Goal: Task Accomplishment & Management: Use online tool/utility

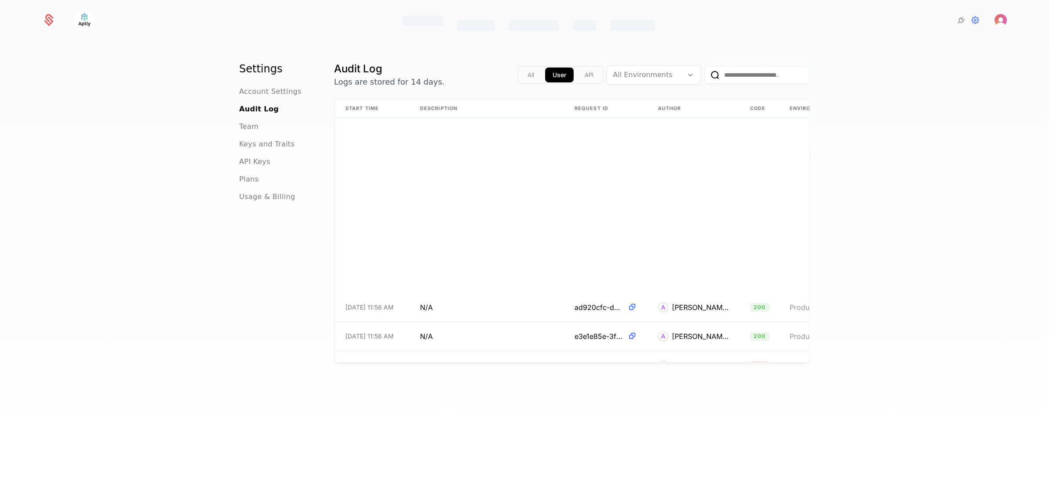
scroll to position [347, 0]
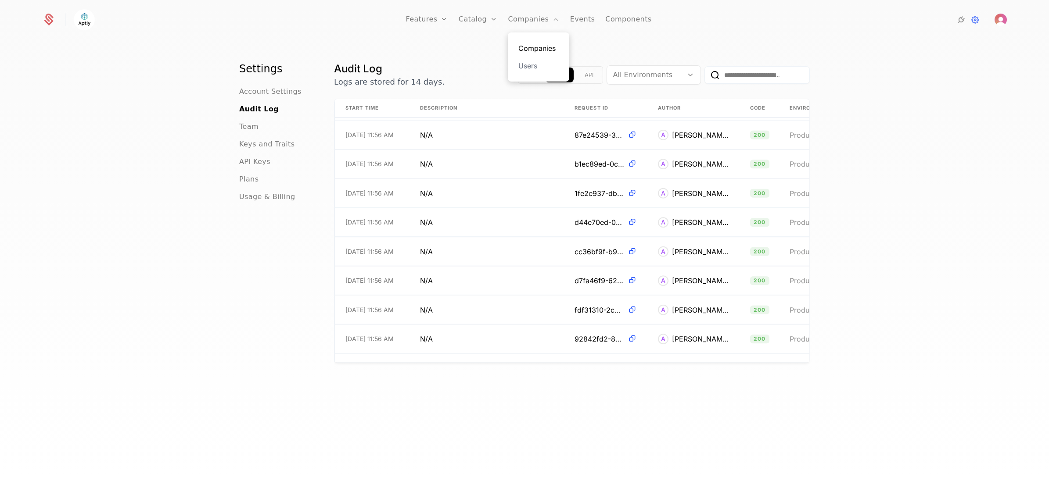
click at [536, 44] on link "Companies" at bounding box center [538, 48] width 40 height 11
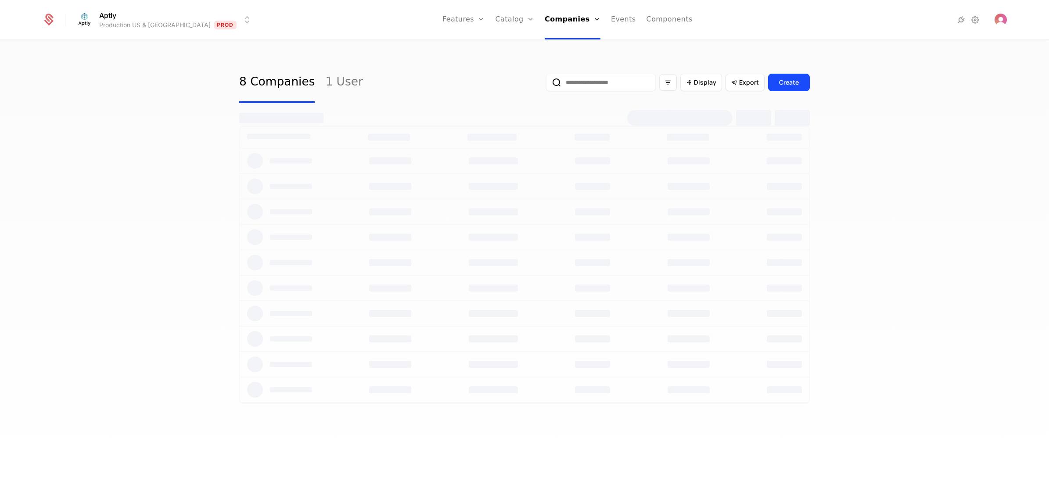
select select "**"
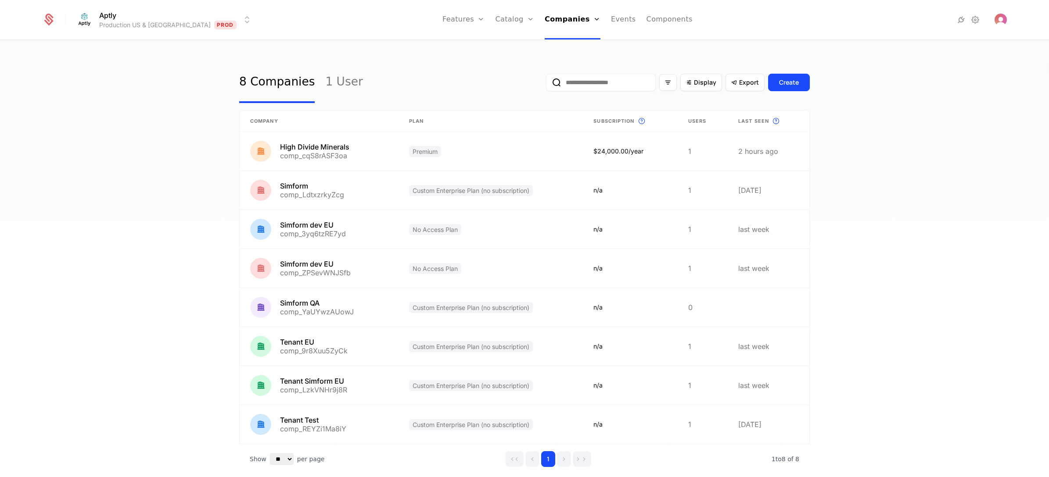
click at [143, 12] on html "Aptly Production US & EU Prod Features Features Flags Catalog Plans Add Ons Cre…" at bounding box center [524, 238] width 1049 height 477
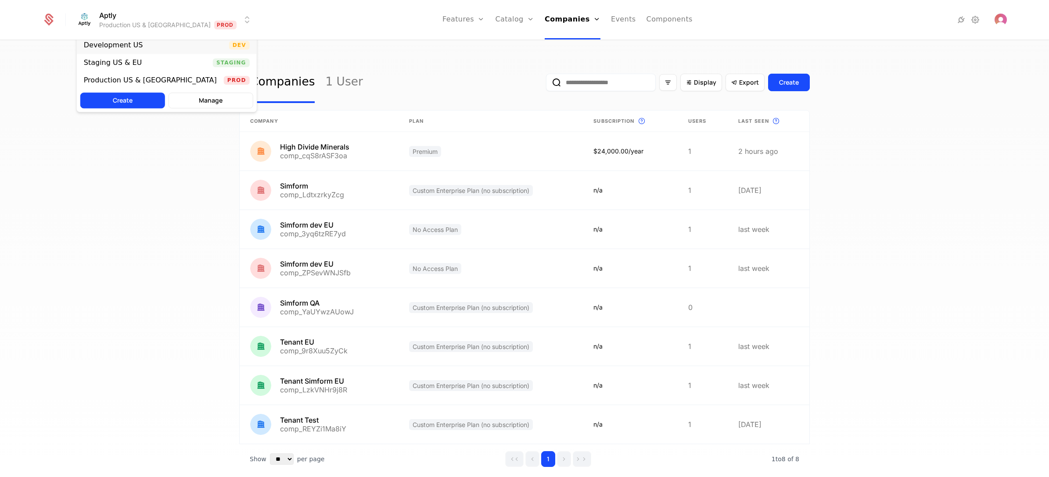
click at [132, 46] on div "Development US" at bounding box center [113, 45] width 59 height 7
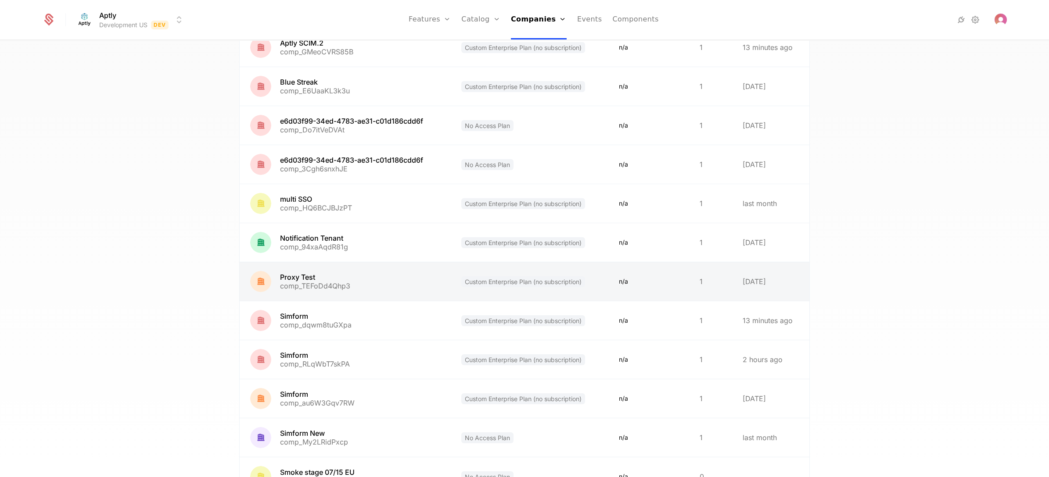
scroll to position [263, 0]
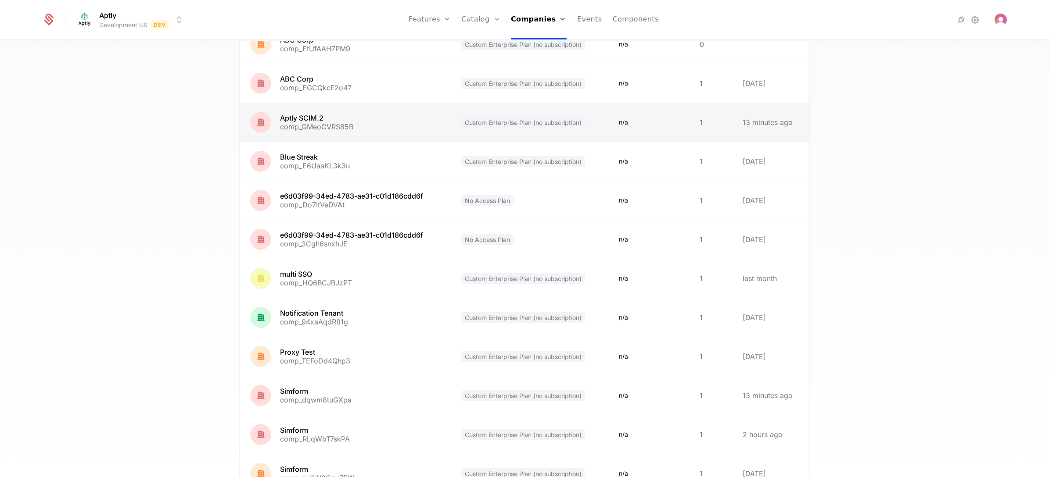
click at [354, 124] on link at bounding box center [345, 122] width 211 height 39
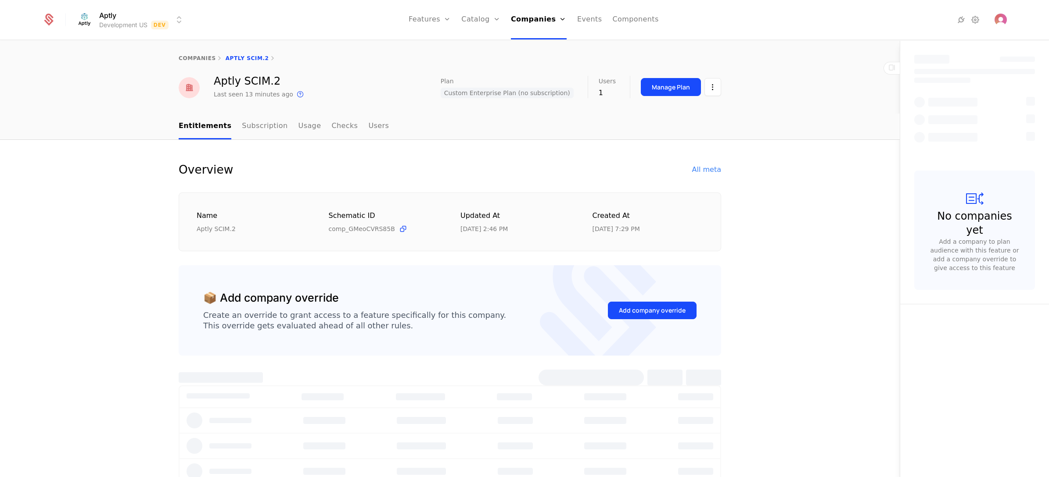
select select "**"
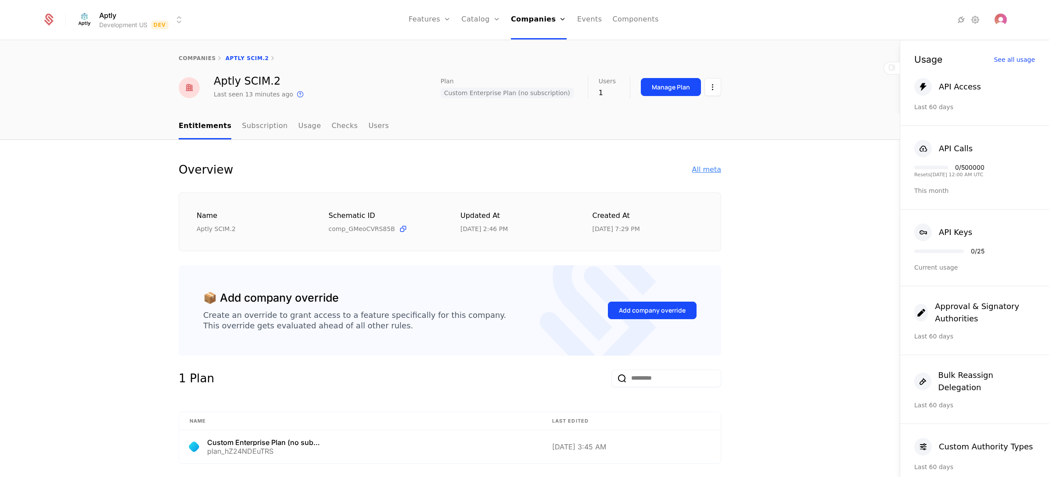
click at [702, 165] on div "All meta" at bounding box center [706, 170] width 29 height 11
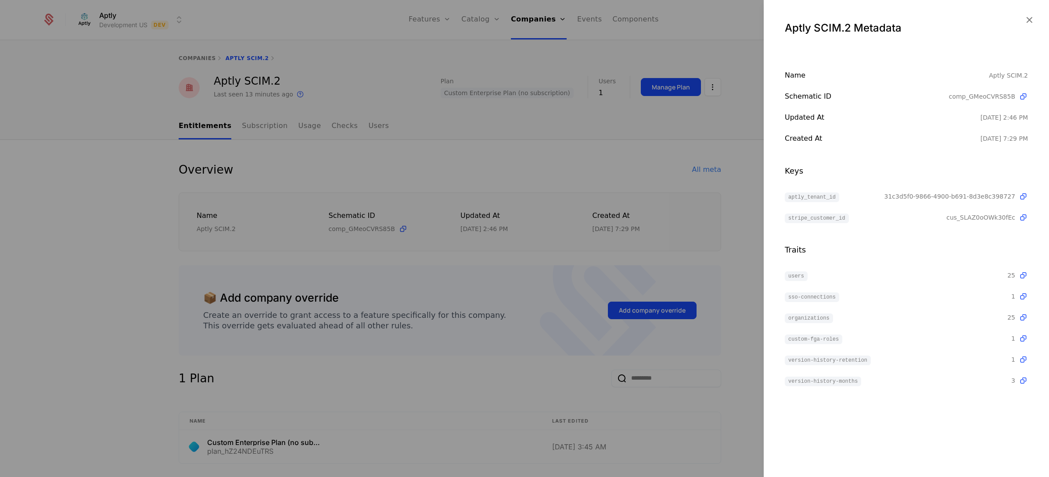
click at [675, 134] on div at bounding box center [524, 238] width 1049 height 477
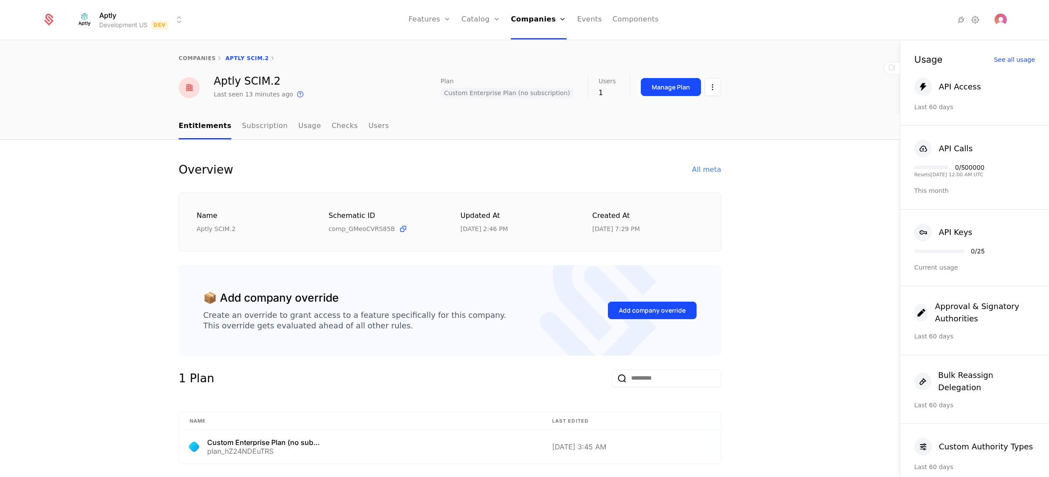
click at [131, 13] on html "Aptly Development US Dev Features Features Flags Catalog Plans Add Ons Credits …" at bounding box center [524, 238] width 1049 height 477
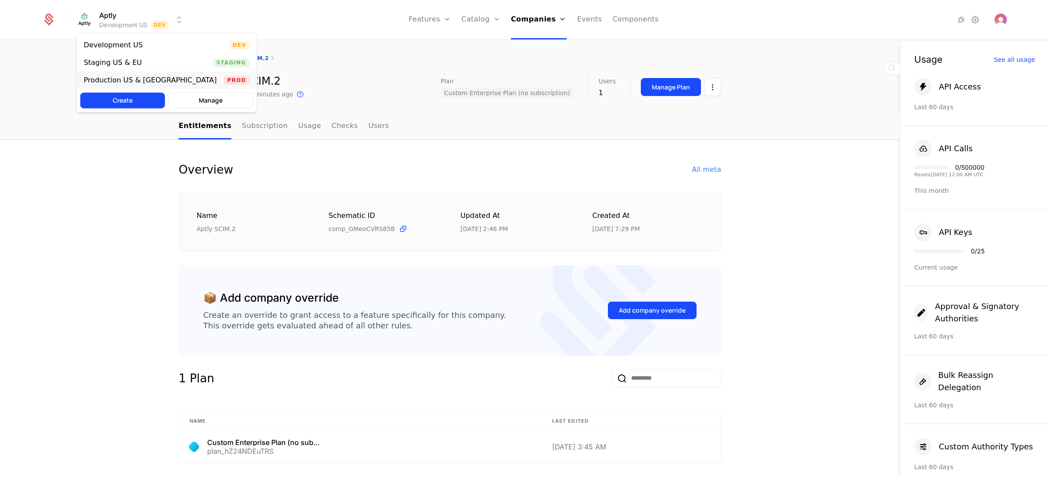
click at [136, 79] on div "Production US & [GEOGRAPHIC_DATA]" at bounding box center [150, 80] width 133 height 7
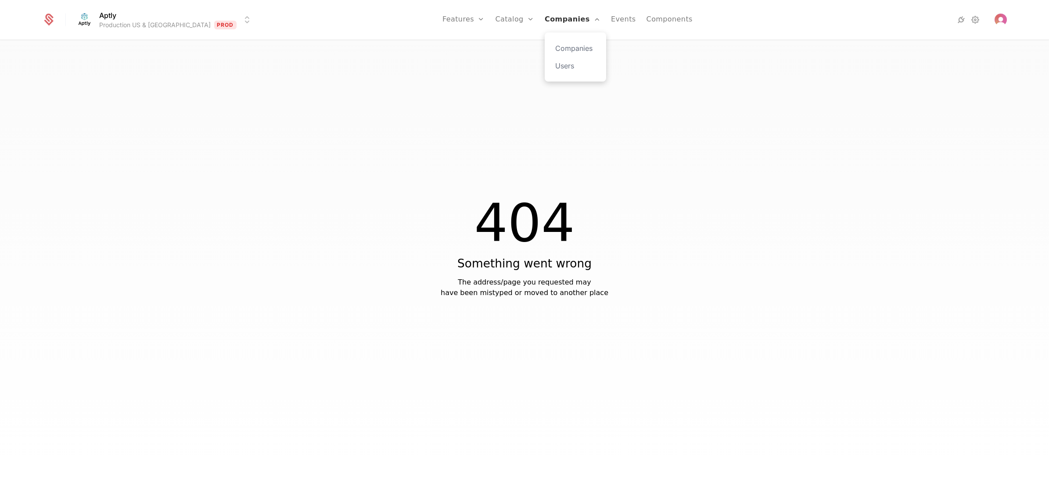
click at [544, 25] on link "Companies" at bounding box center [572, 19] width 56 height 39
select select "**"
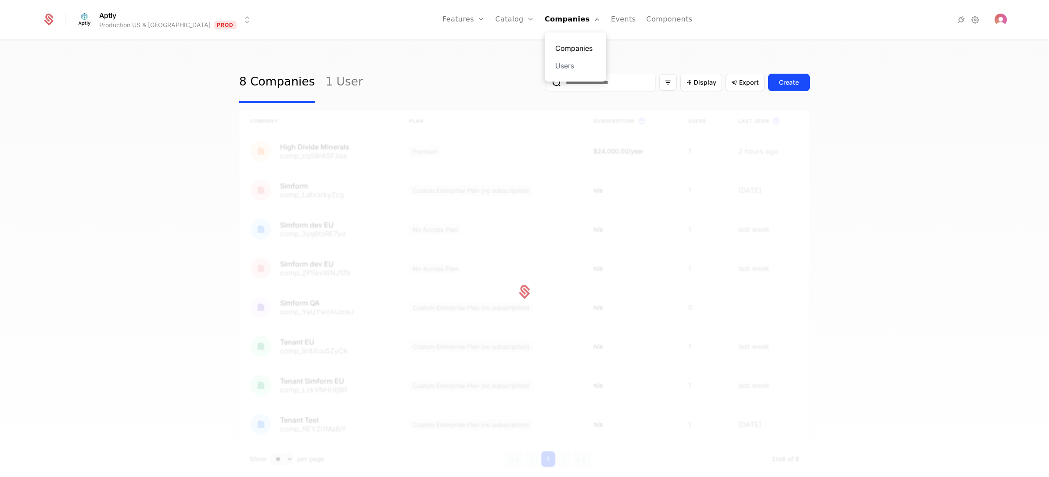
click at [555, 51] on link "Companies" at bounding box center [575, 48] width 40 height 11
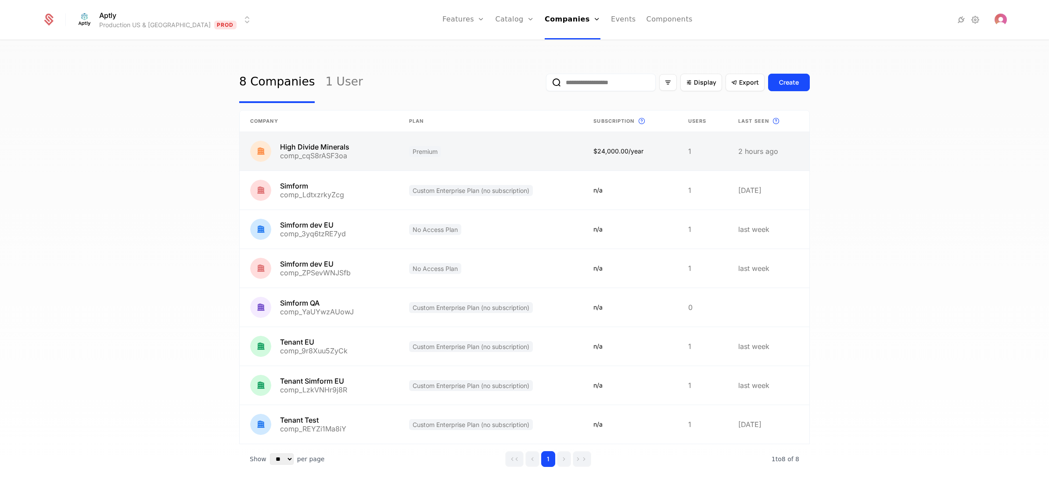
click at [371, 146] on link at bounding box center [319, 151] width 159 height 39
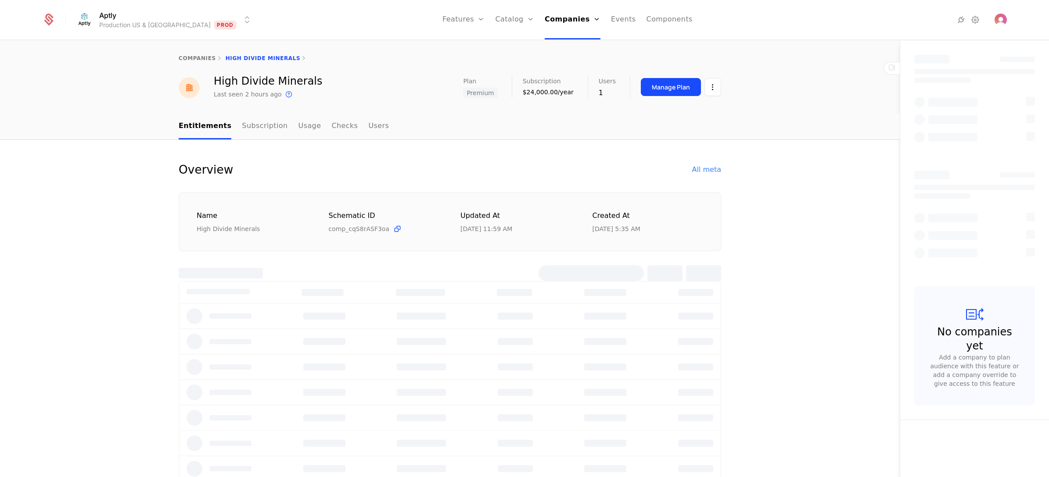
select select "**"
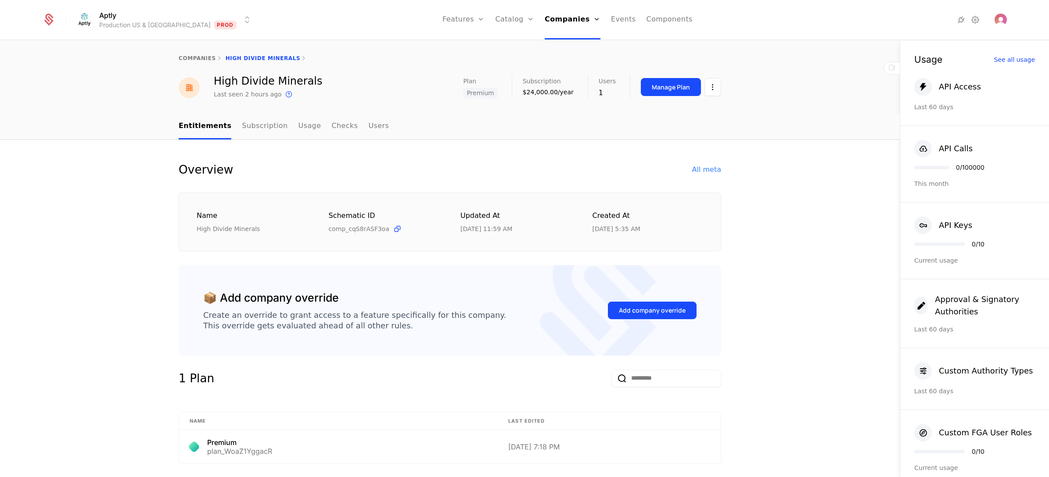
click at [483, 93] on span "Premium" at bounding box center [480, 93] width 34 height 11
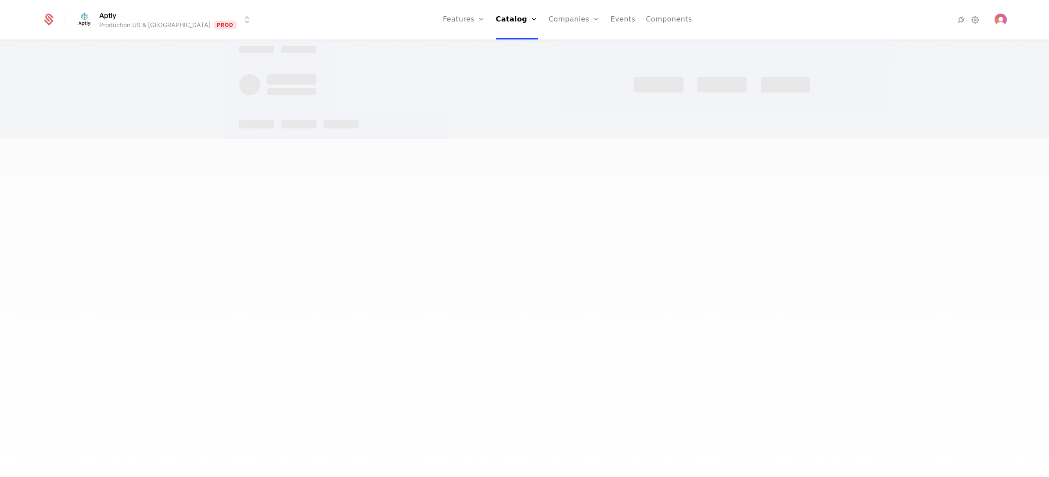
click at [483, 93] on div at bounding box center [524, 84] width 570 height 21
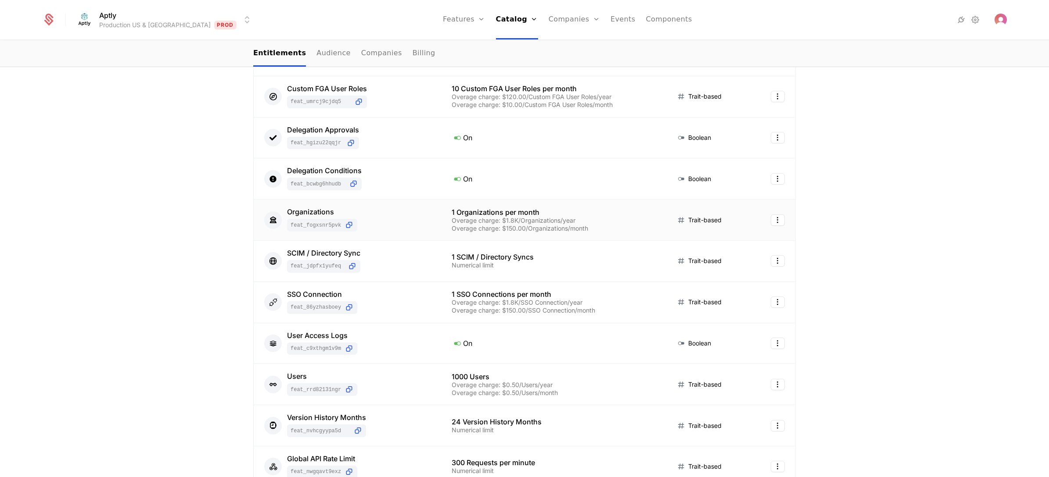
scroll to position [301, 0]
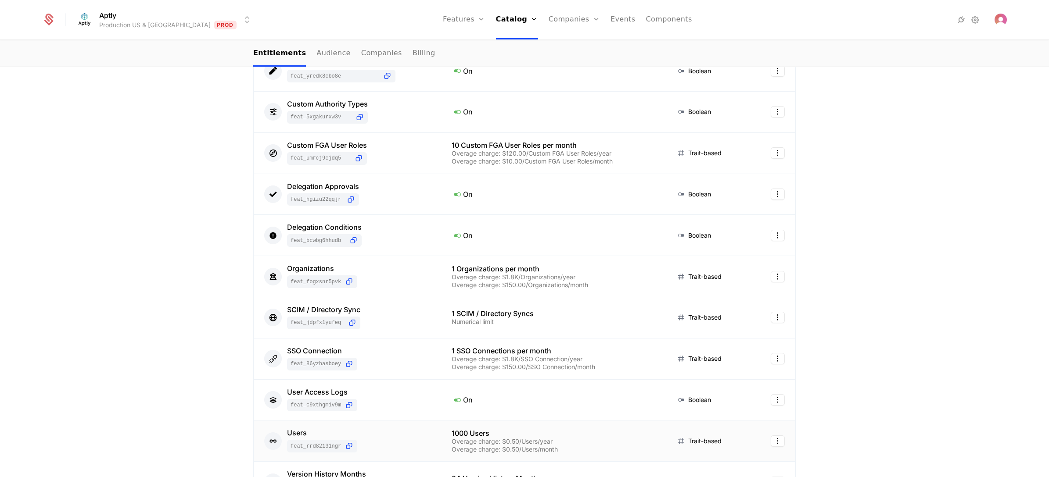
click at [364, 434] on div "Users feat_Rrd82131ngR" at bounding box center [347, 440] width 166 height 23
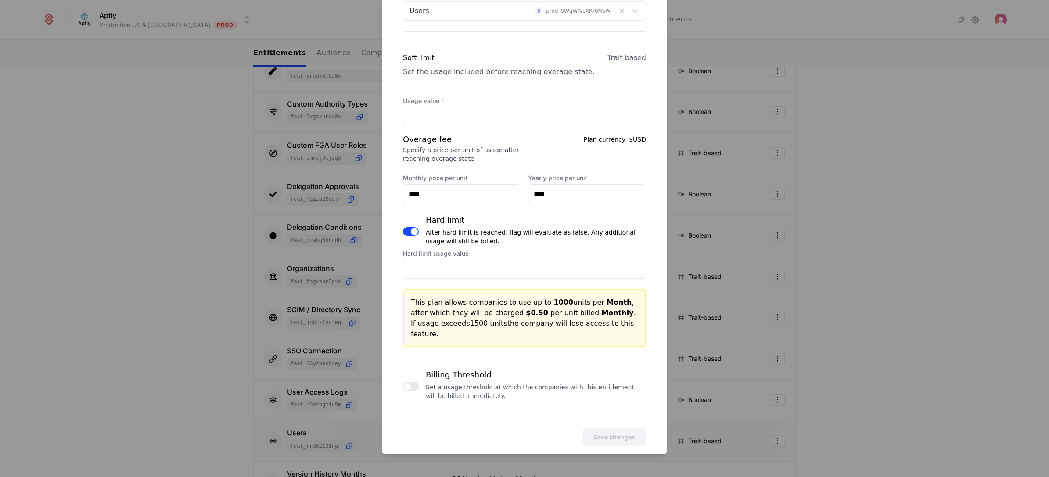
scroll to position [0, 0]
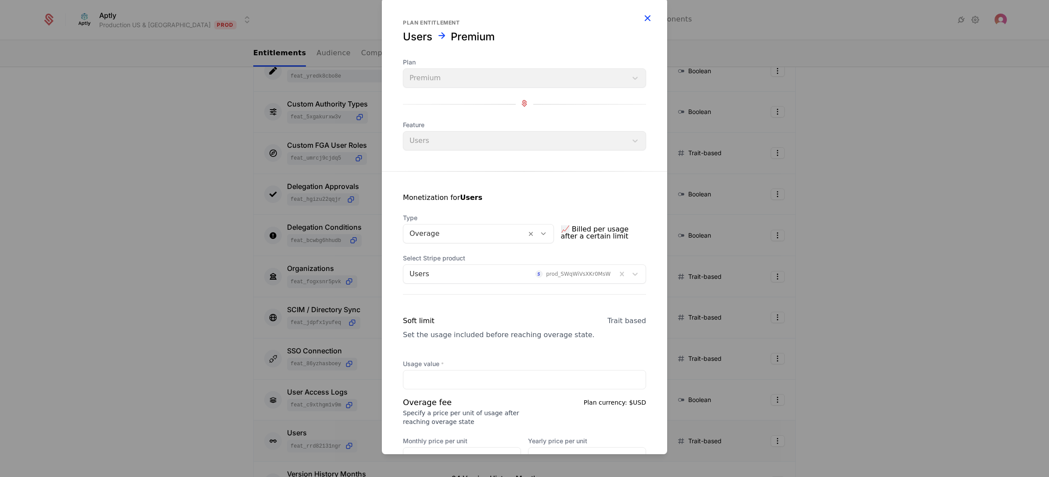
click at [641, 18] on icon "button" at bounding box center [646, 17] width 11 height 11
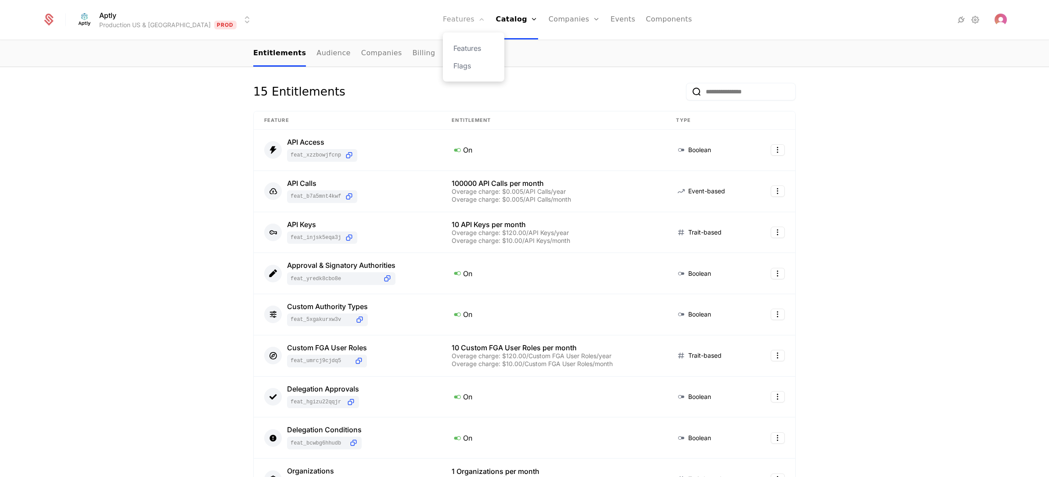
scroll to position [104, 0]
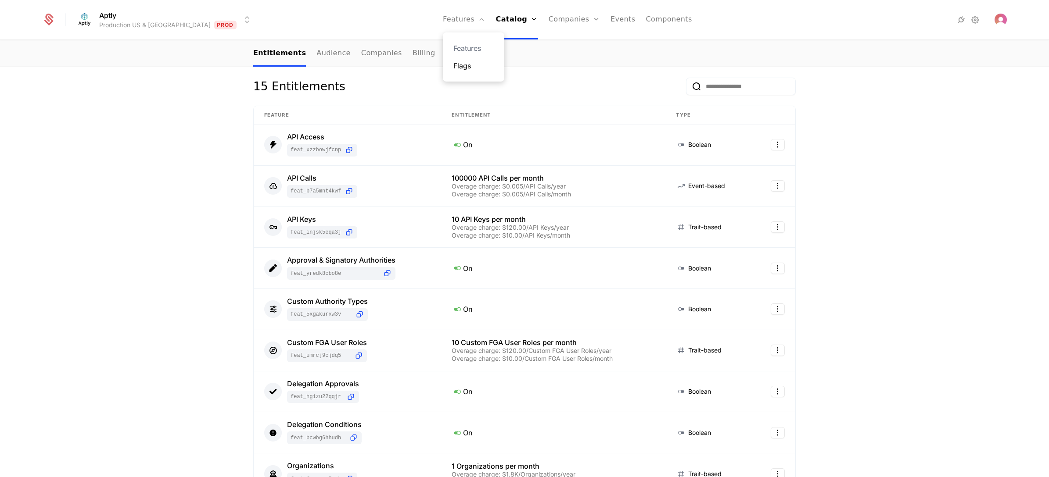
click at [453, 63] on link "Flags" at bounding box center [473, 66] width 40 height 11
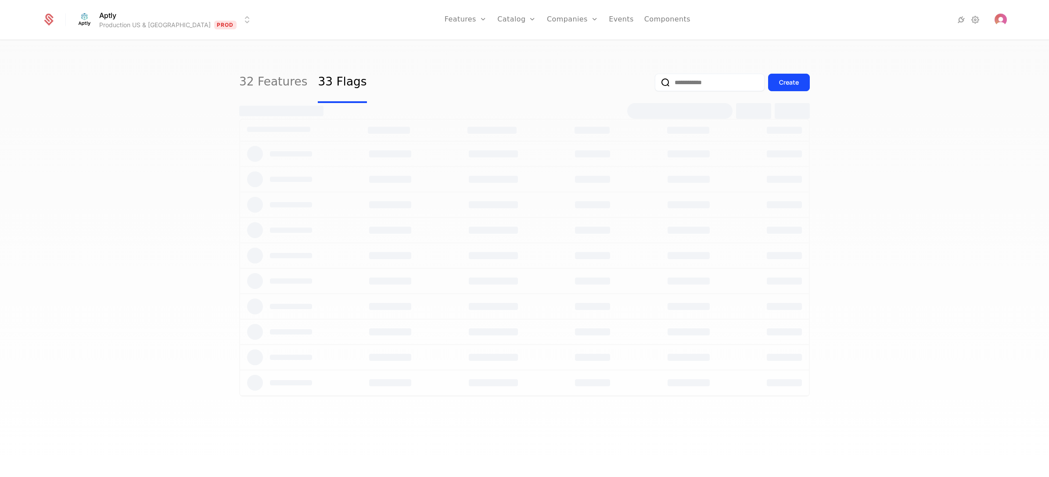
select select "**"
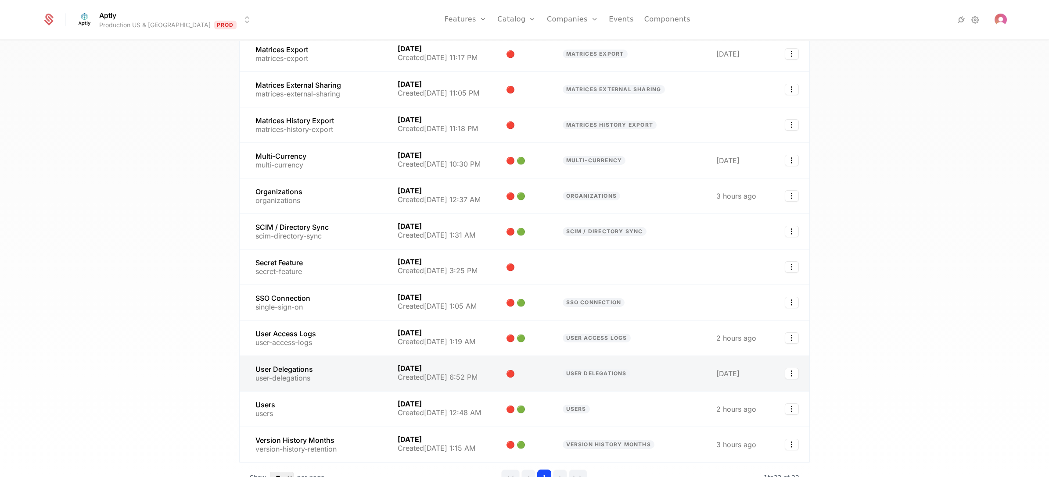
scroll to position [855, 0]
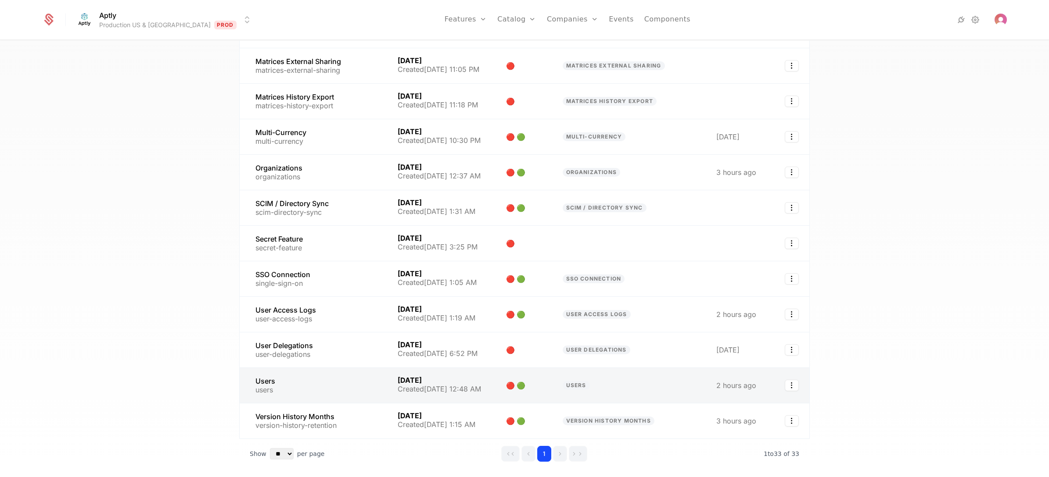
click at [305, 377] on link at bounding box center [313, 385] width 147 height 35
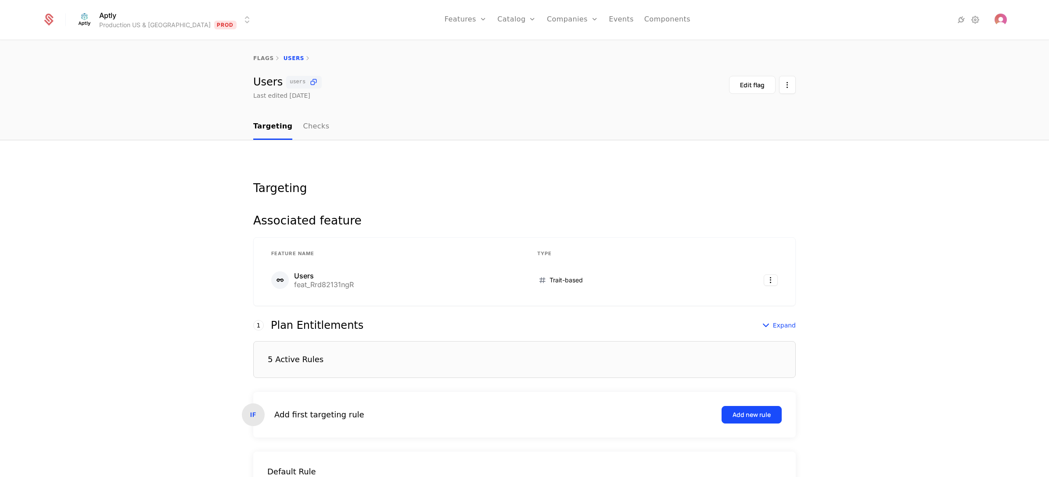
click at [361, 352] on div "5 Active Rules" at bounding box center [524, 359] width 542 height 37
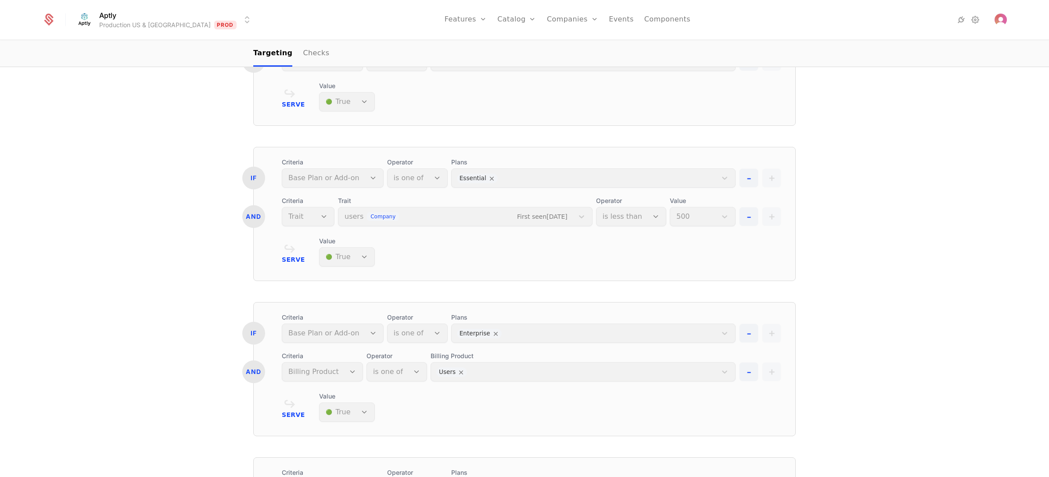
scroll to position [358, 0]
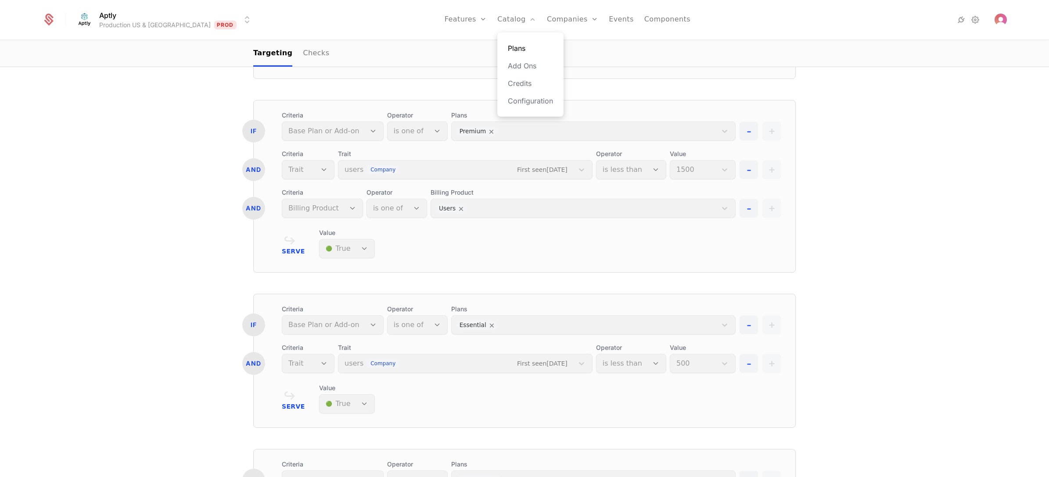
click at [508, 49] on link "Plans" at bounding box center [530, 48] width 45 height 11
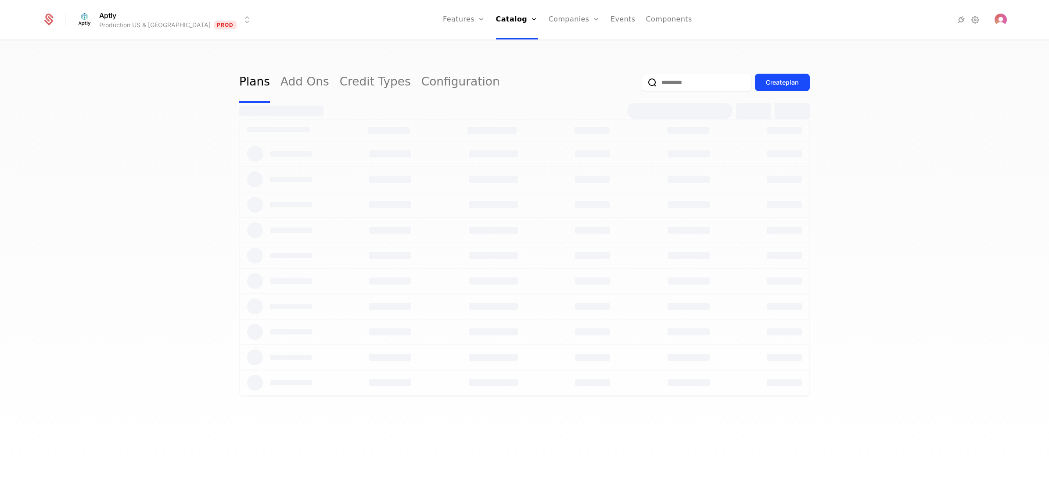
select select "**"
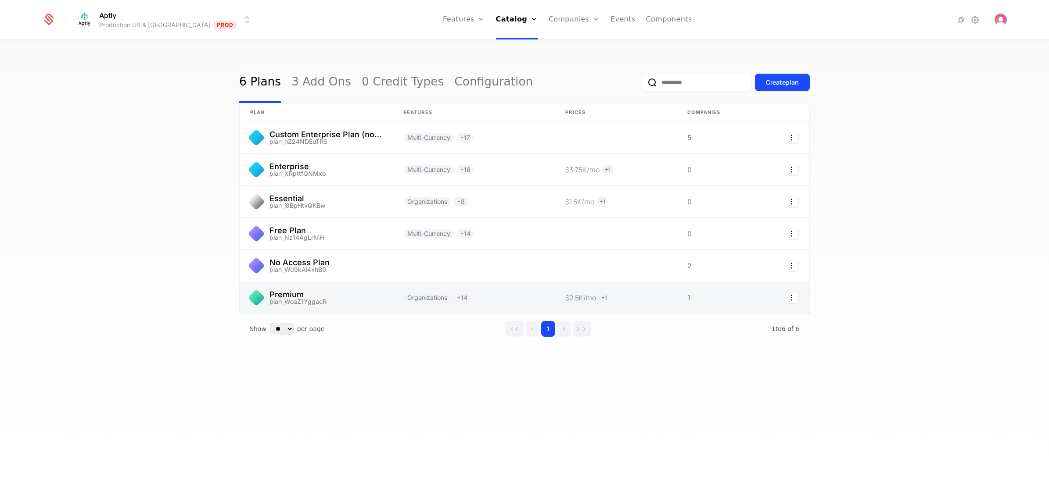
click at [363, 294] on link at bounding box center [317, 298] width 154 height 32
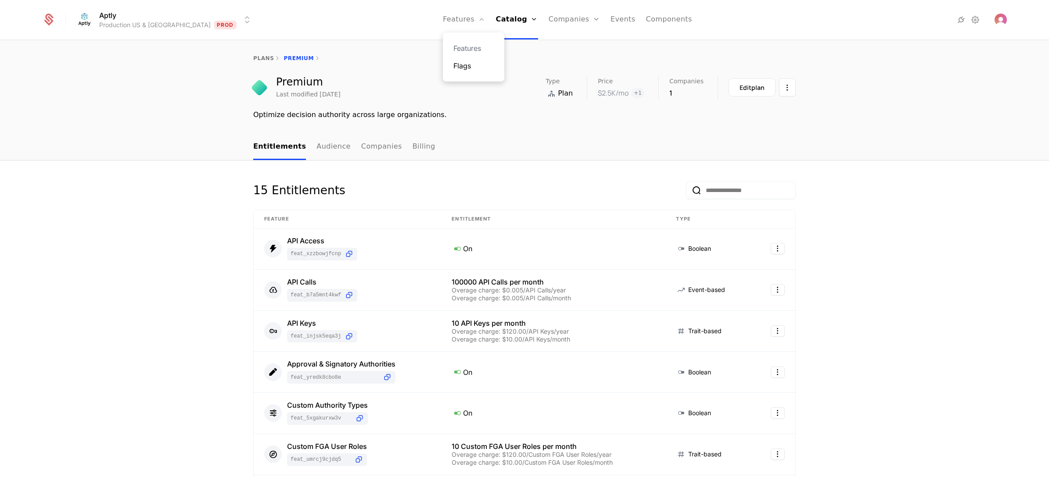
click at [453, 66] on link "Flags" at bounding box center [473, 66] width 40 height 11
select select "**"
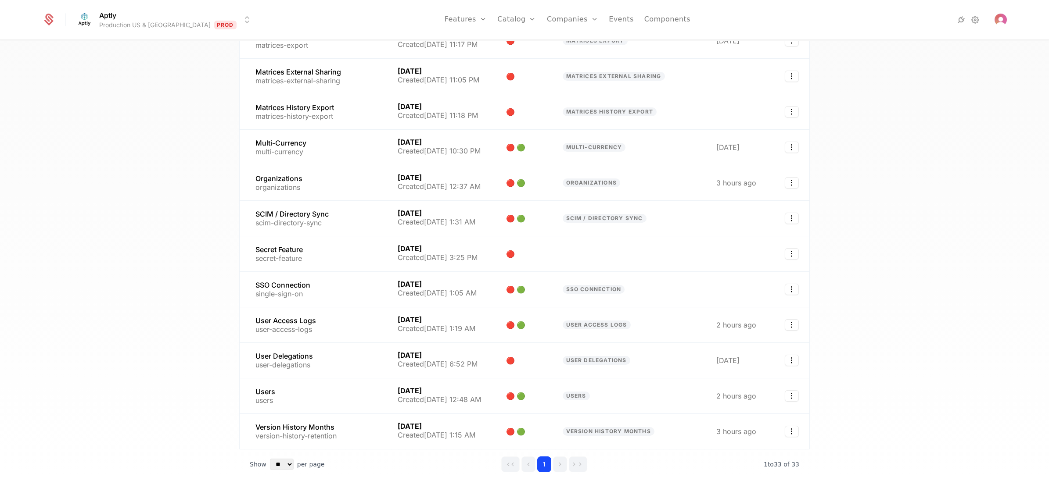
scroll to position [855, 0]
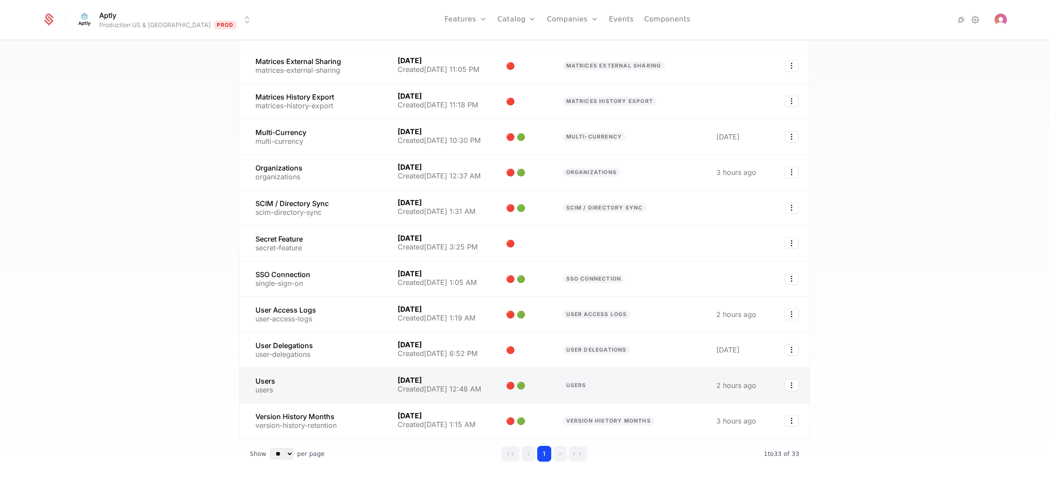
click at [329, 374] on link at bounding box center [313, 385] width 147 height 35
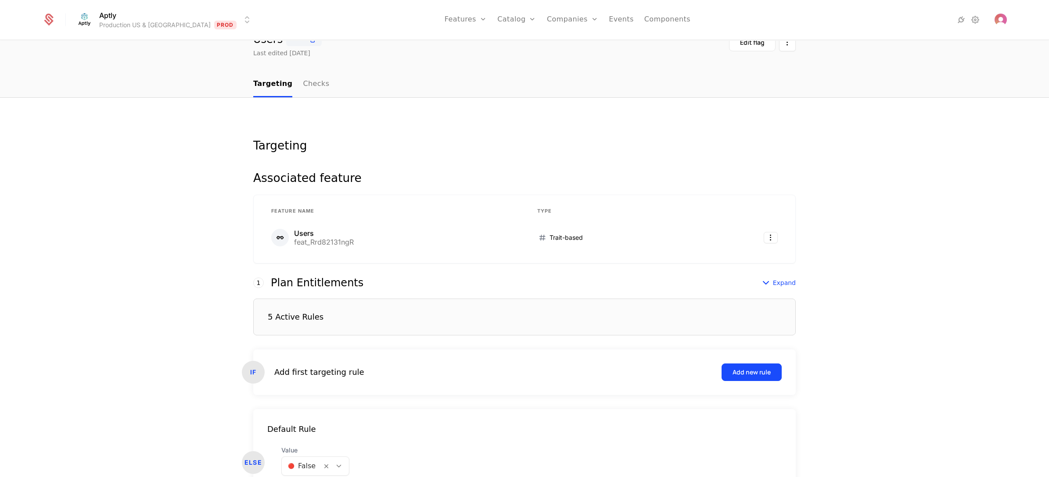
scroll to position [66, 0]
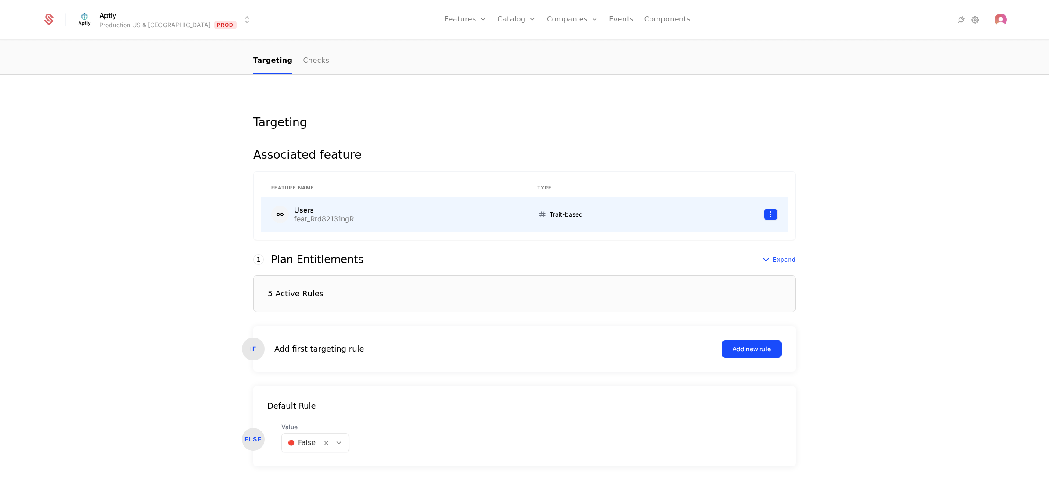
click at [762, 215] on html "Aptly Production US & EU Prod Features Features Flags Catalog Plans Add Ons Cre…" at bounding box center [524, 238] width 1049 height 477
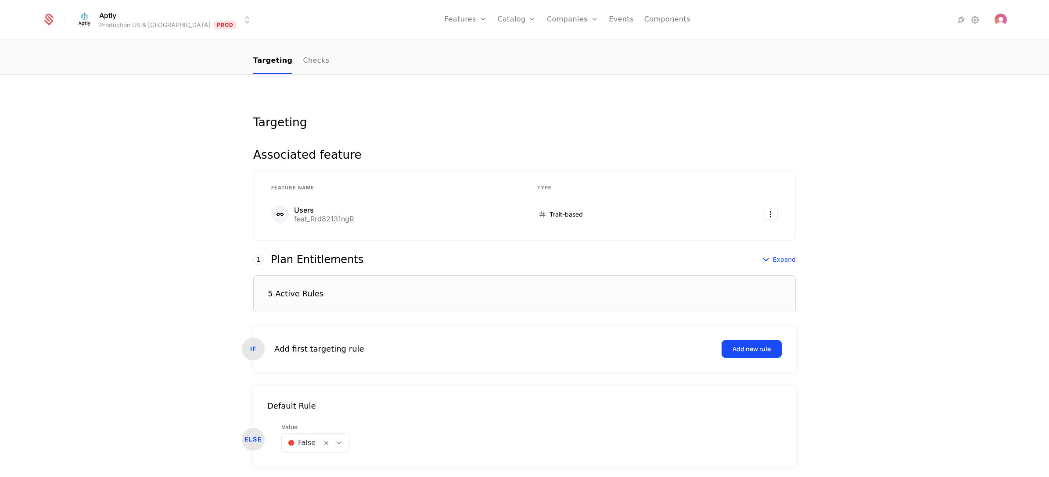
click at [527, 150] on html "Aptly Production US & EU Prod Features Features Flags Catalog Plans Add Ons Cre…" at bounding box center [524, 238] width 1049 height 477
click at [508, 47] on link "Plans" at bounding box center [530, 48] width 45 height 11
select select "**"
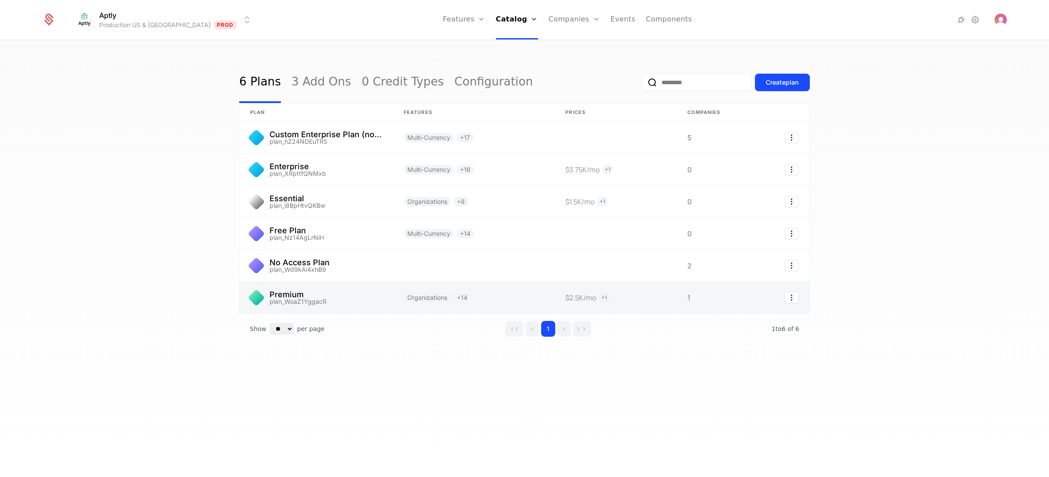
click at [344, 299] on link at bounding box center [317, 298] width 154 height 32
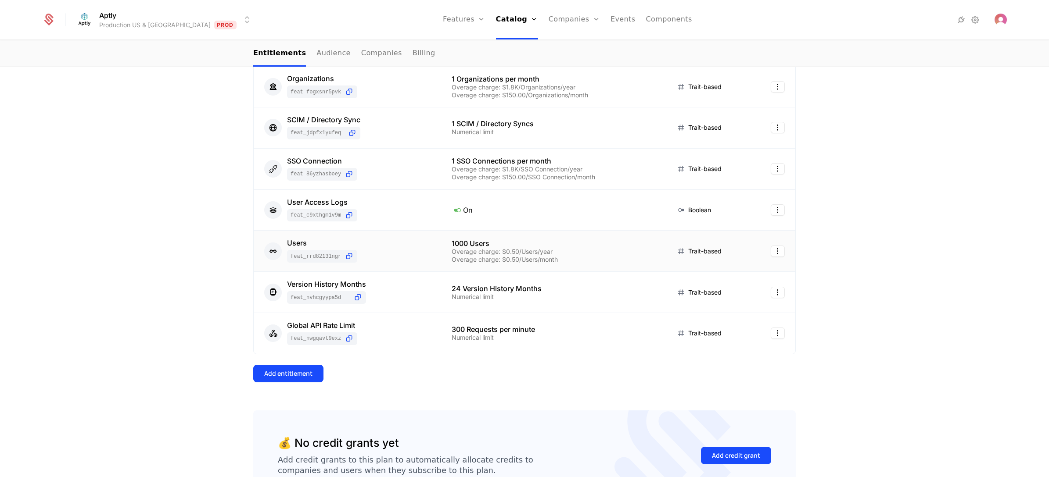
scroll to position [461, 0]
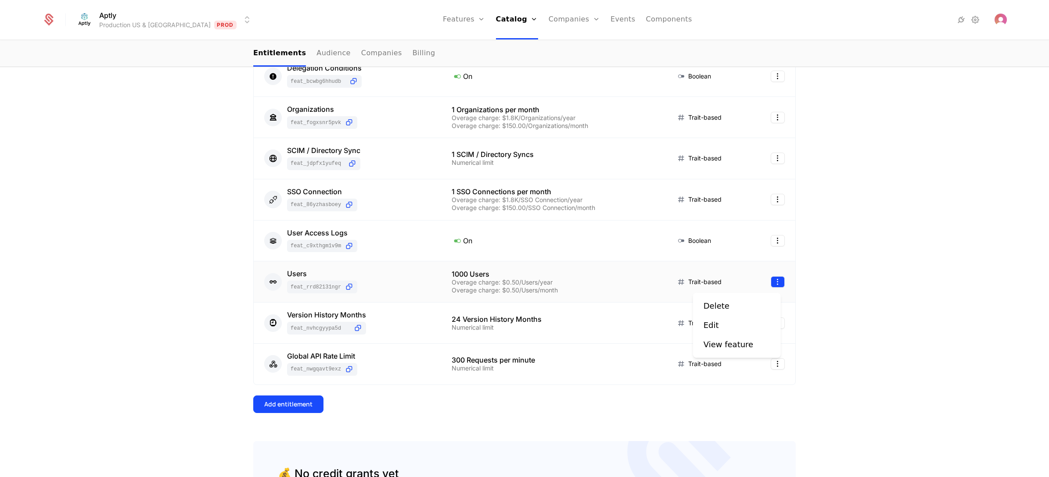
click at [769, 281] on html "Aptly Production US & EU Prod Features Features Flags Catalog Plans Add Ons Cre…" at bounding box center [524, 238] width 1049 height 477
click at [732, 326] on div "Edit" at bounding box center [736, 325] width 67 height 12
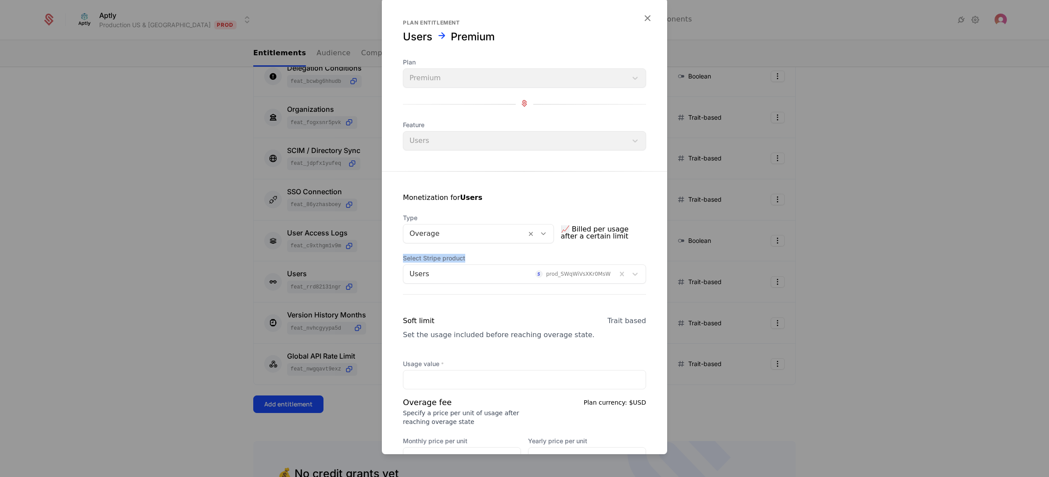
drag, startPoint x: 401, startPoint y: 255, endPoint x: 483, endPoint y: 260, distance: 82.6
click at [483, 260] on div "Monetization for Users Type Overage 📈 Billed per usage after a certain limit Se…" at bounding box center [524, 420] width 285 height 496
click at [469, 276] on div at bounding box center [509, 274] width 201 height 12
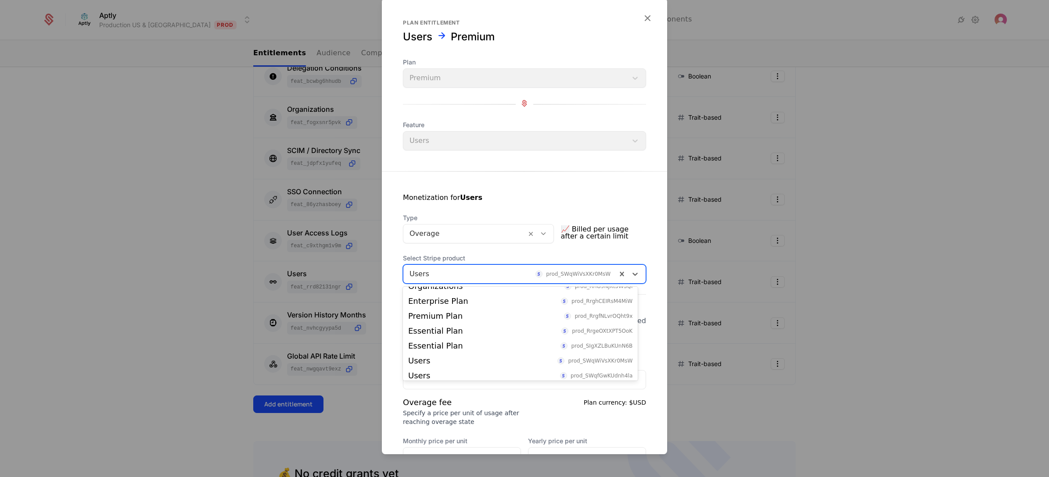
scroll to position [196, 0]
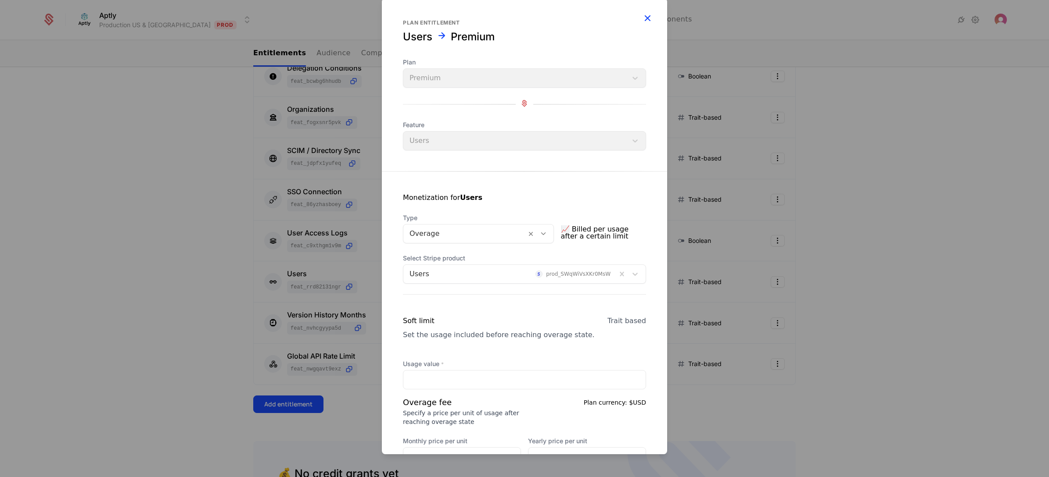
click at [641, 18] on icon "button" at bounding box center [646, 17] width 11 height 11
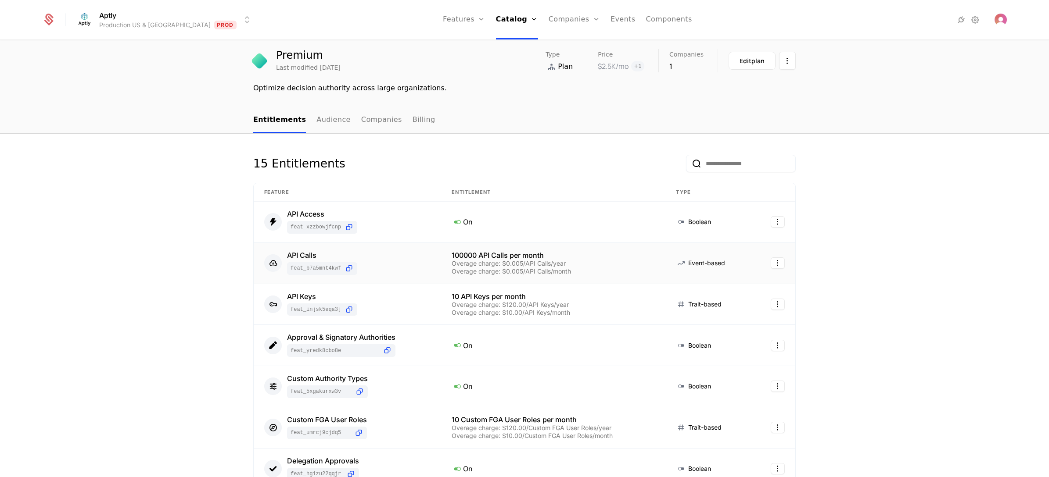
scroll to position [0, 0]
